Goal: Task Accomplishment & Management: Manage account settings

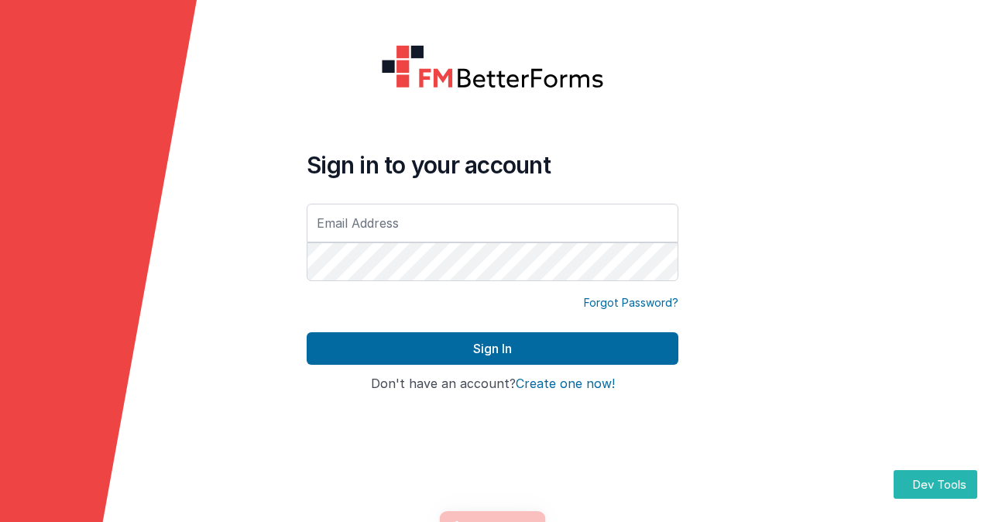
click at [403, 217] on input "text" at bounding box center [493, 223] width 372 height 39
type input "[PERSON_NAME][EMAIL_ADDRESS][DOMAIN_NAME]"
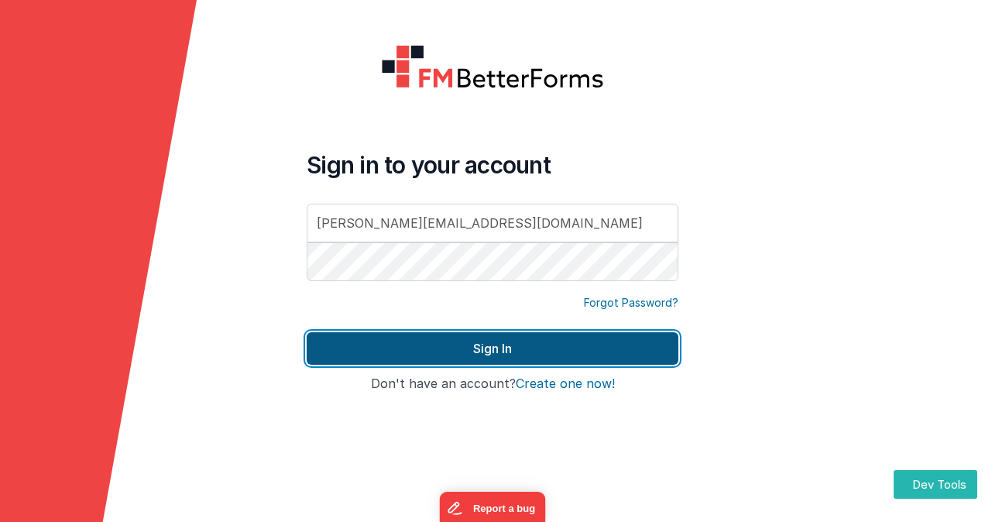
click at [449, 348] on button "Sign In" at bounding box center [493, 348] width 372 height 33
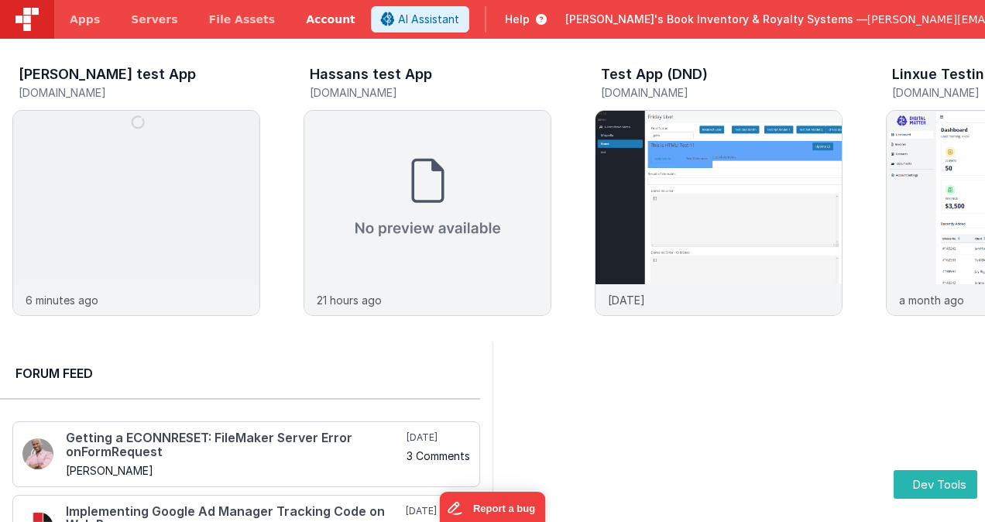
click at [298, 19] on link "Account" at bounding box center [330, 19] width 81 height 39
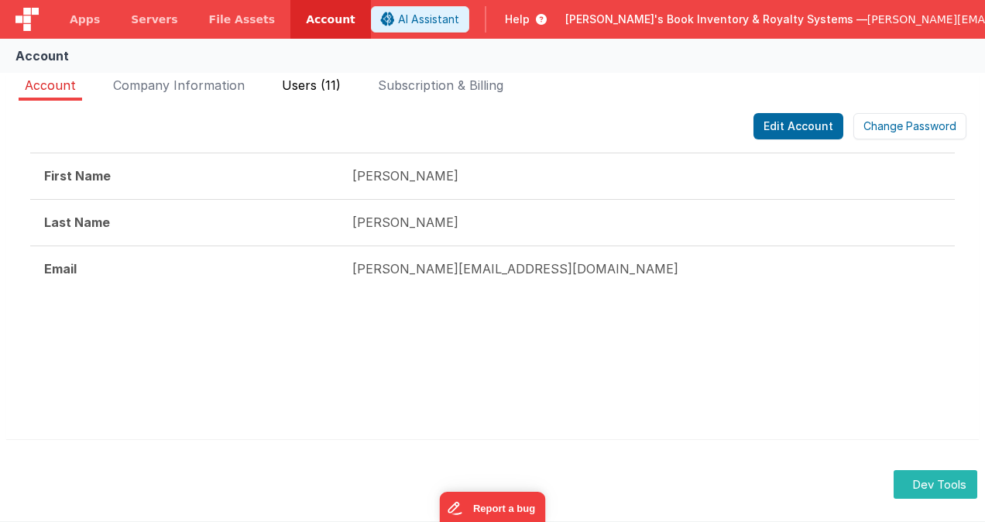
click at [298, 82] on span "Users (11)" at bounding box center [311, 84] width 59 height 15
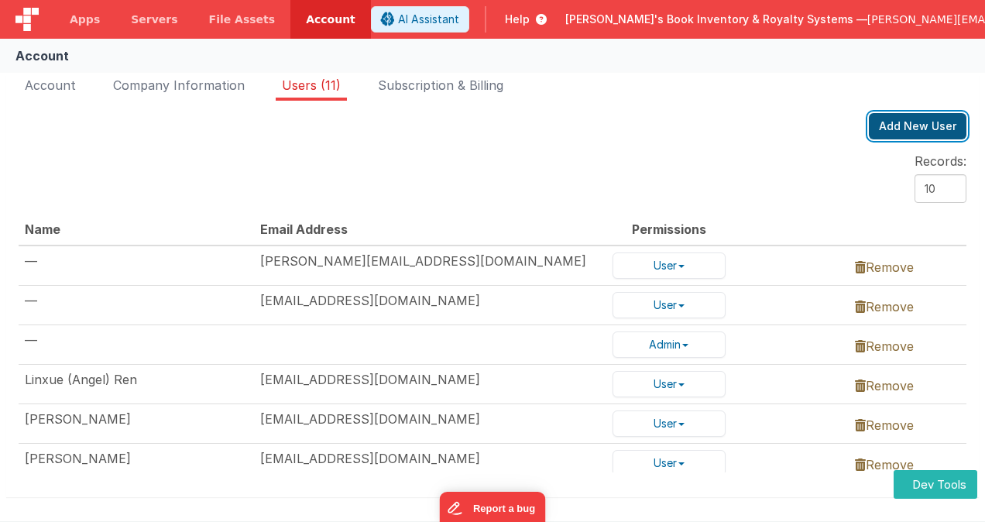
click at [910, 132] on button "Add New User" at bounding box center [918, 126] width 98 height 26
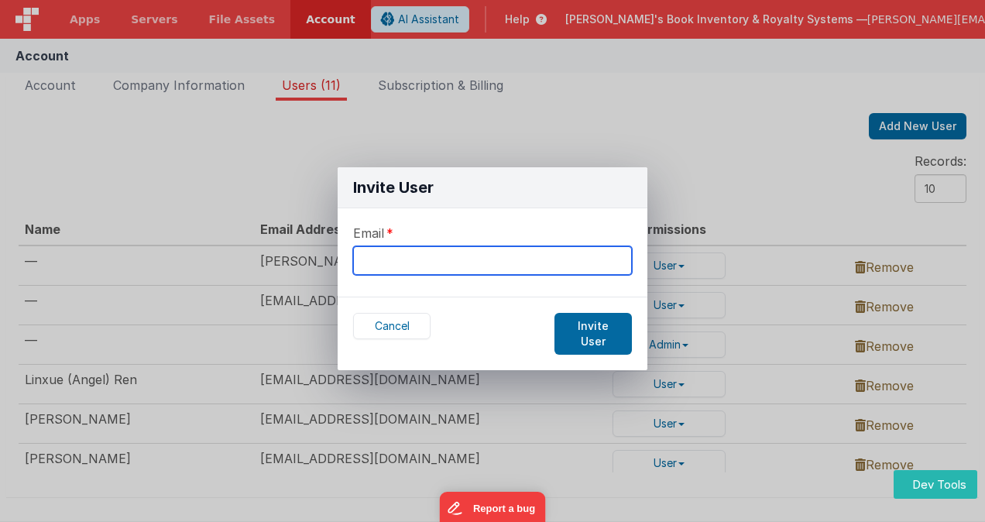
click at [471, 258] on input "text" at bounding box center [492, 260] width 279 height 29
type input "[EMAIL_ADDRESS][DOMAIN_NAME]"
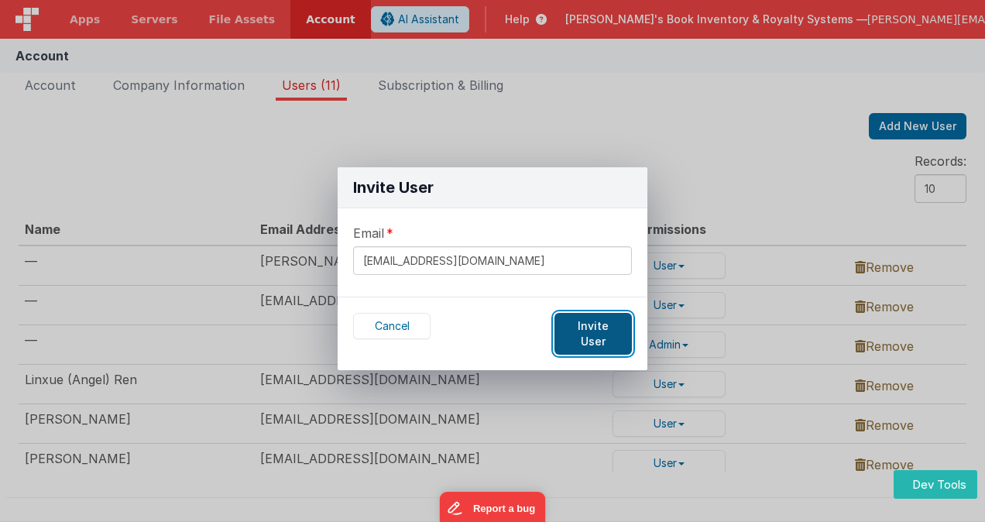
click at [589, 328] on button "Invite User" at bounding box center [592, 334] width 77 height 42
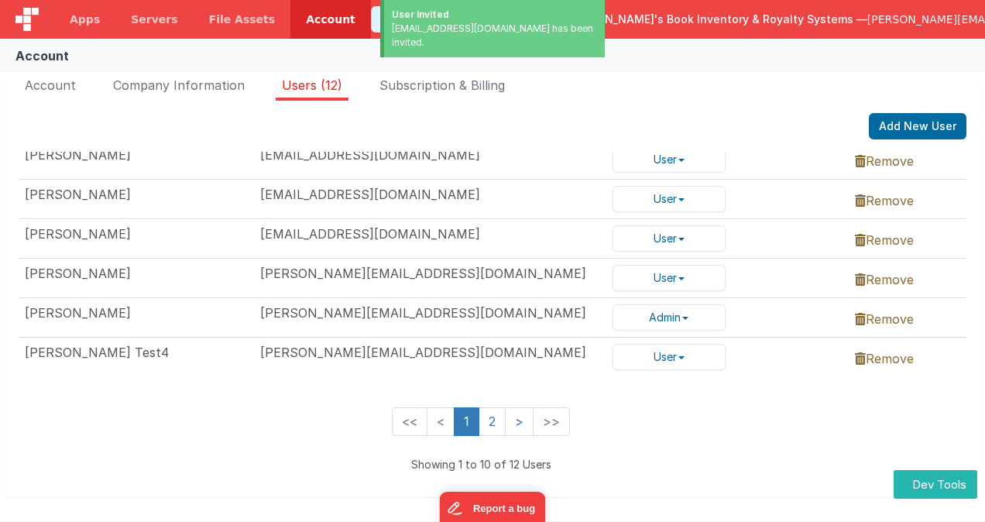
scroll to position [276, 0]
click at [487, 412] on link "2" at bounding box center [492, 421] width 27 height 29
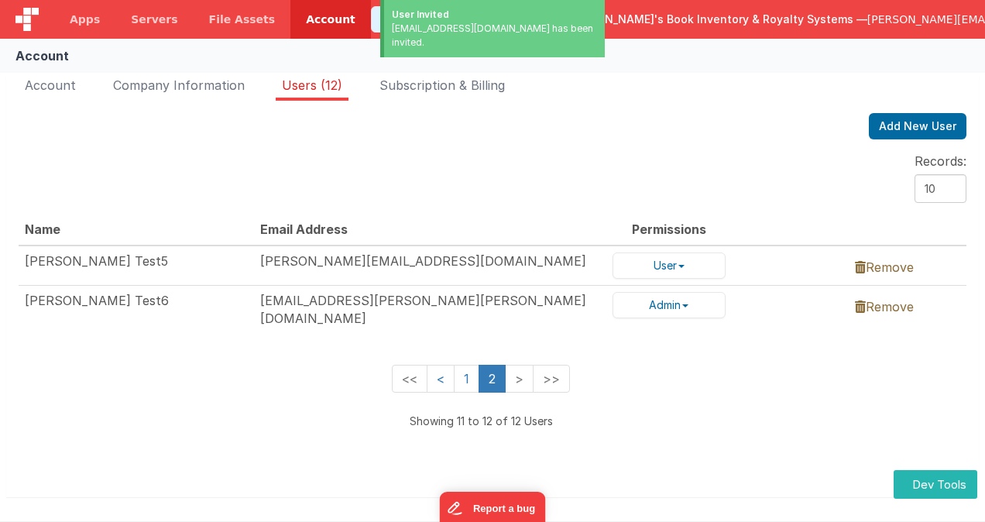
scroll to position [0, 0]
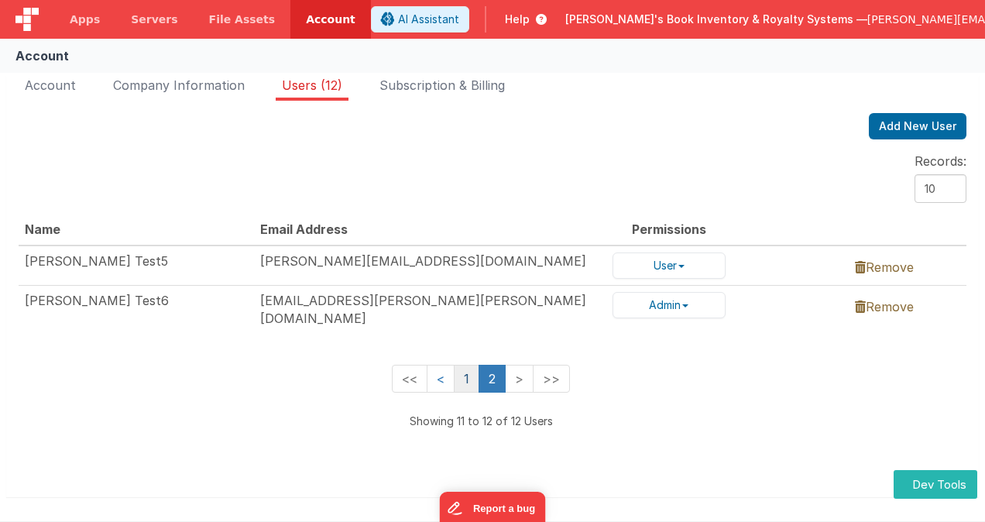
click at [469, 374] on link "1" at bounding box center [467, 379] width 26 height 29
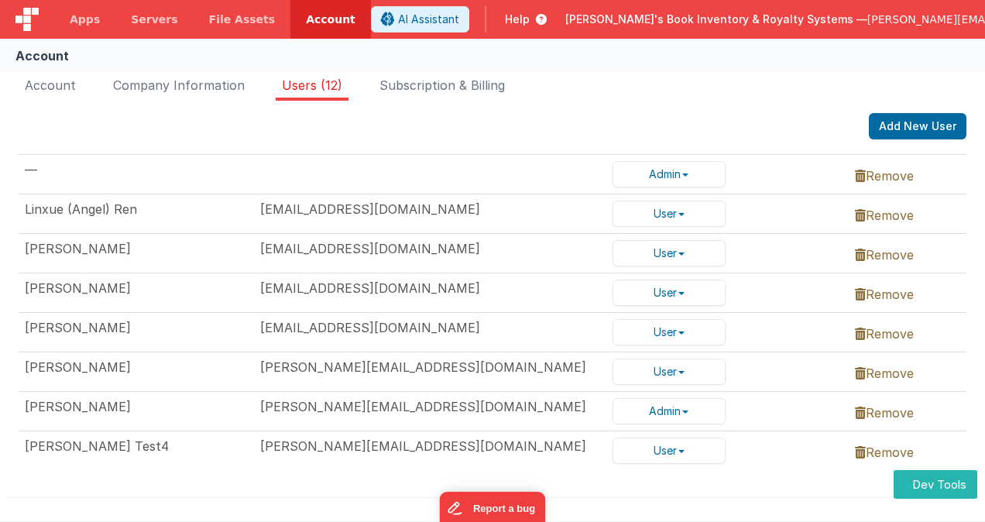
scroll to position [232, 0]
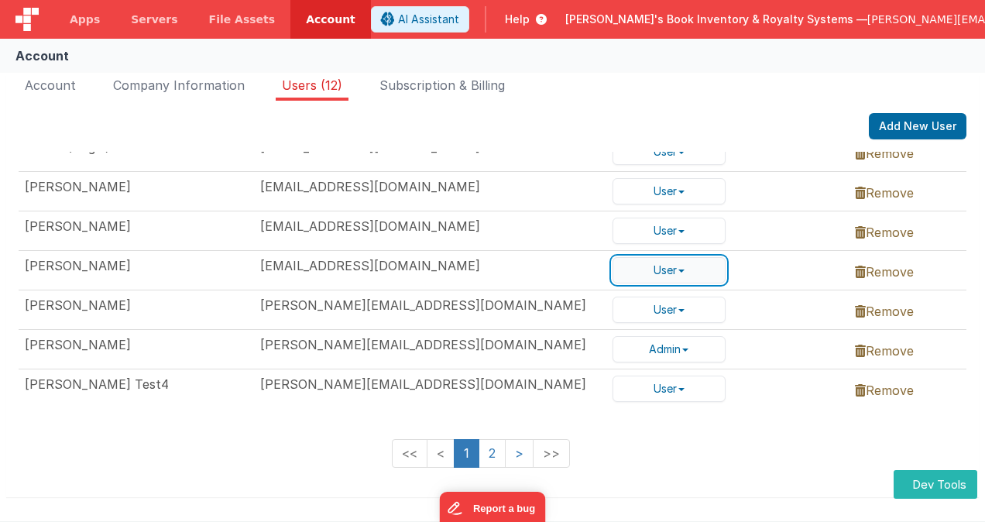
click at [658, 275] on button "User" at bounding box center [669, 270] width 113 height 26
click at [650, 235] on link "Admin" at bounding box center [674, 235] width 122 height 20
